Goal: Task Accomplishment & Management: Manage account settings

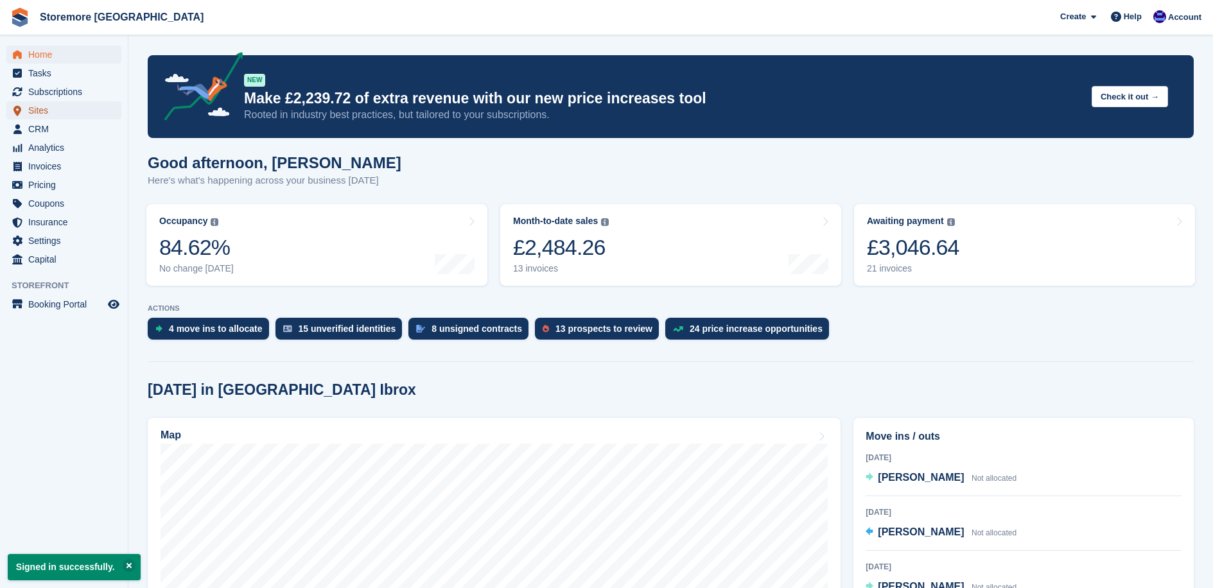
click at [74, 103] on span "Sites" at bounding box center [66, 110] width 77 height 18
click at [69, 94] on span "Subscriptions" at bounding box center [66, 92] width 77 height 18
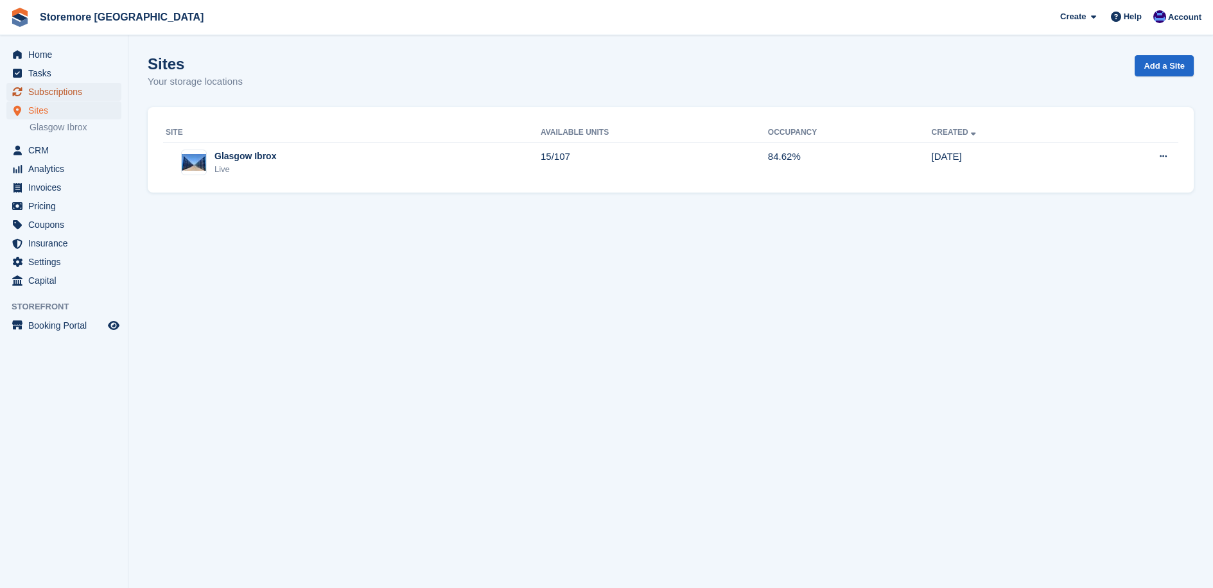
click at [84, 98] on span "Subscriptions" at bounding box center [66, 92] width 77 height 18
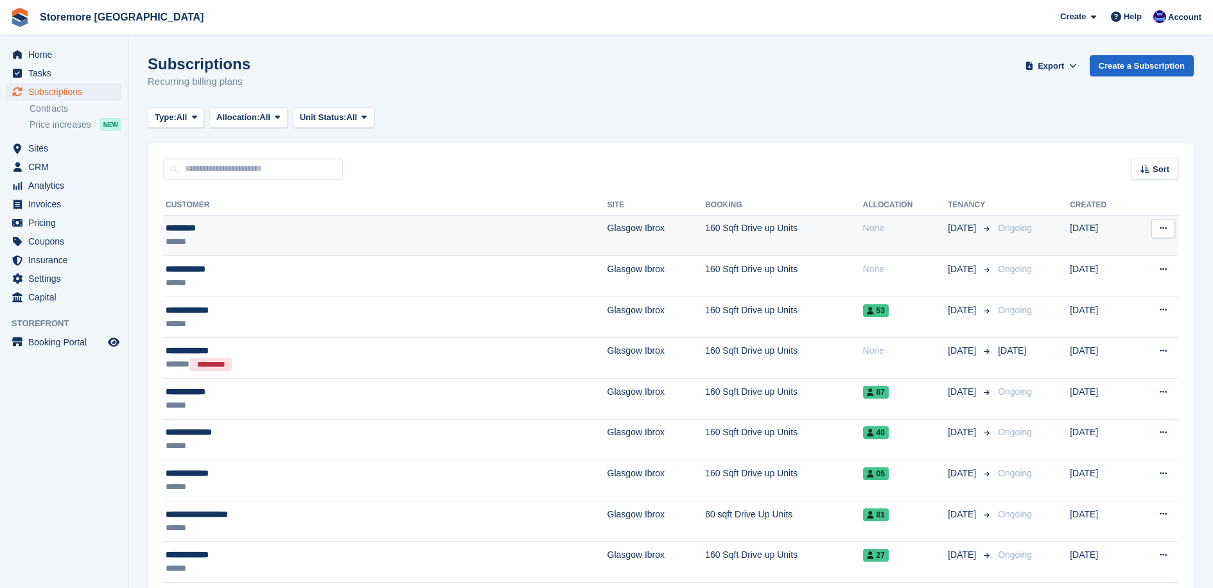
click at [238, 222] on div "*********" at bounding box center [295, 228] width 258 height 13
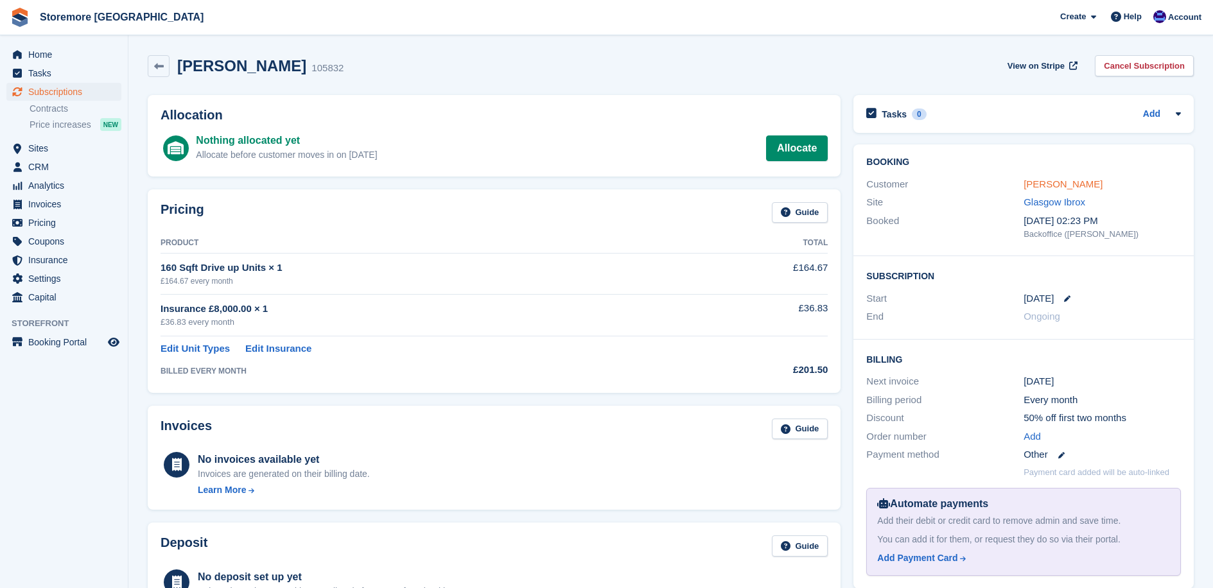
click at [1051, 186] on link "Thiem Von" at bounding box center [1063, 184] width 79 height 11
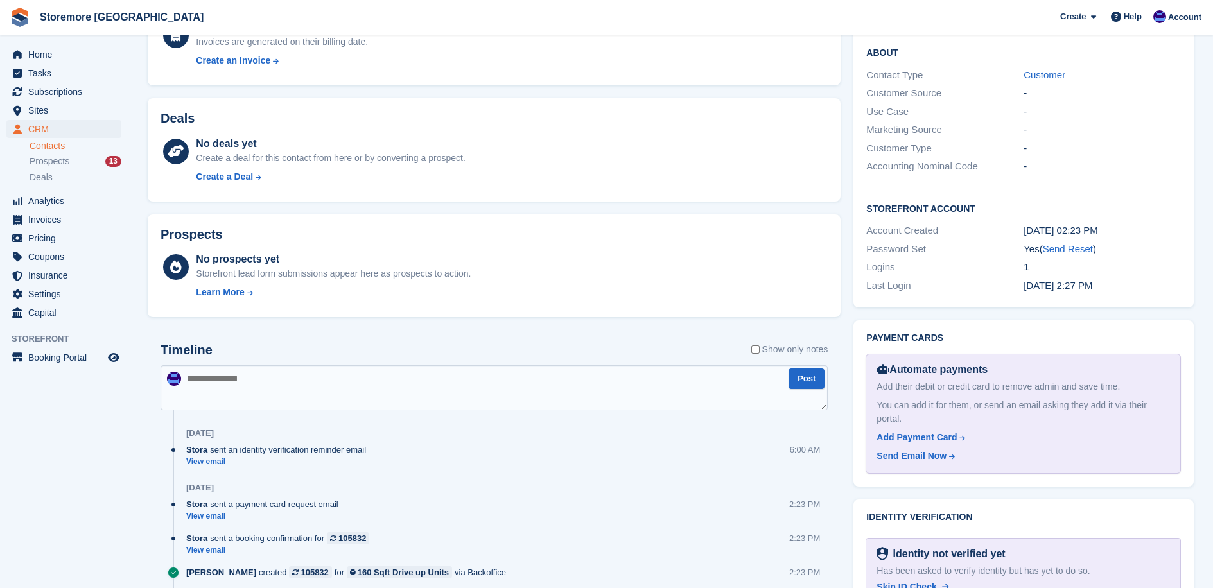
scroll to position [387, 0]
